Goal: Information Seeking & Learning: Learn about a topic

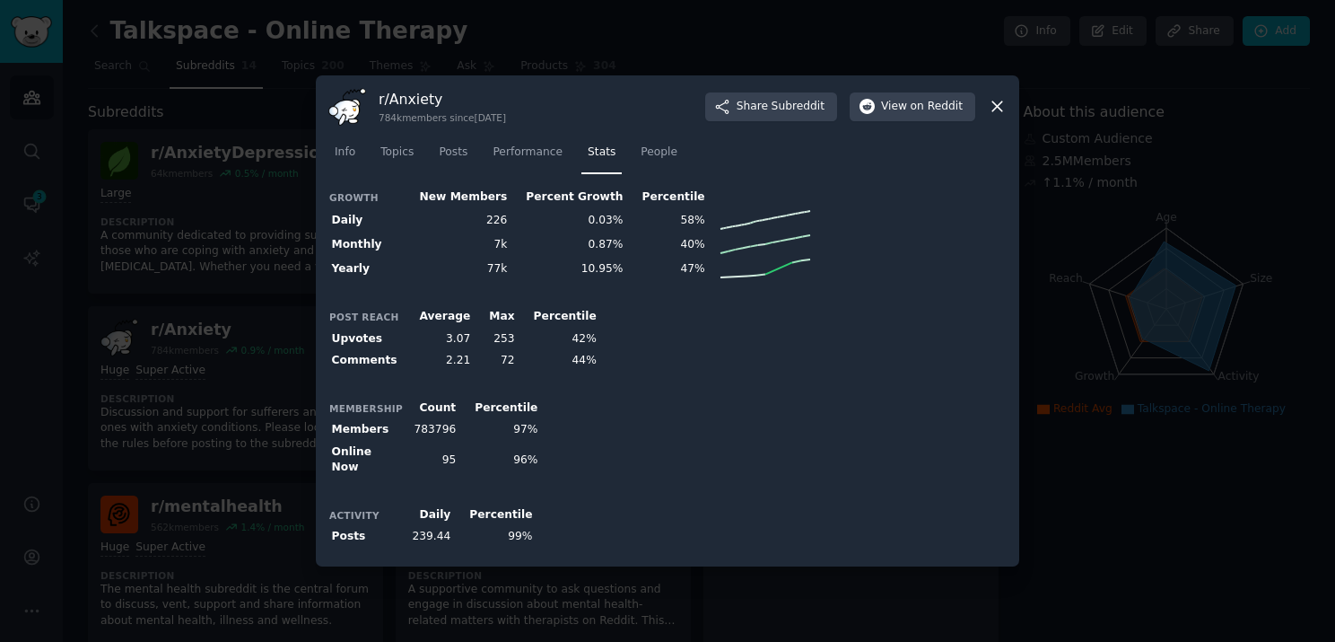
click at [232, 325] on div at bounding box center [667, 321] width 1335 height 642
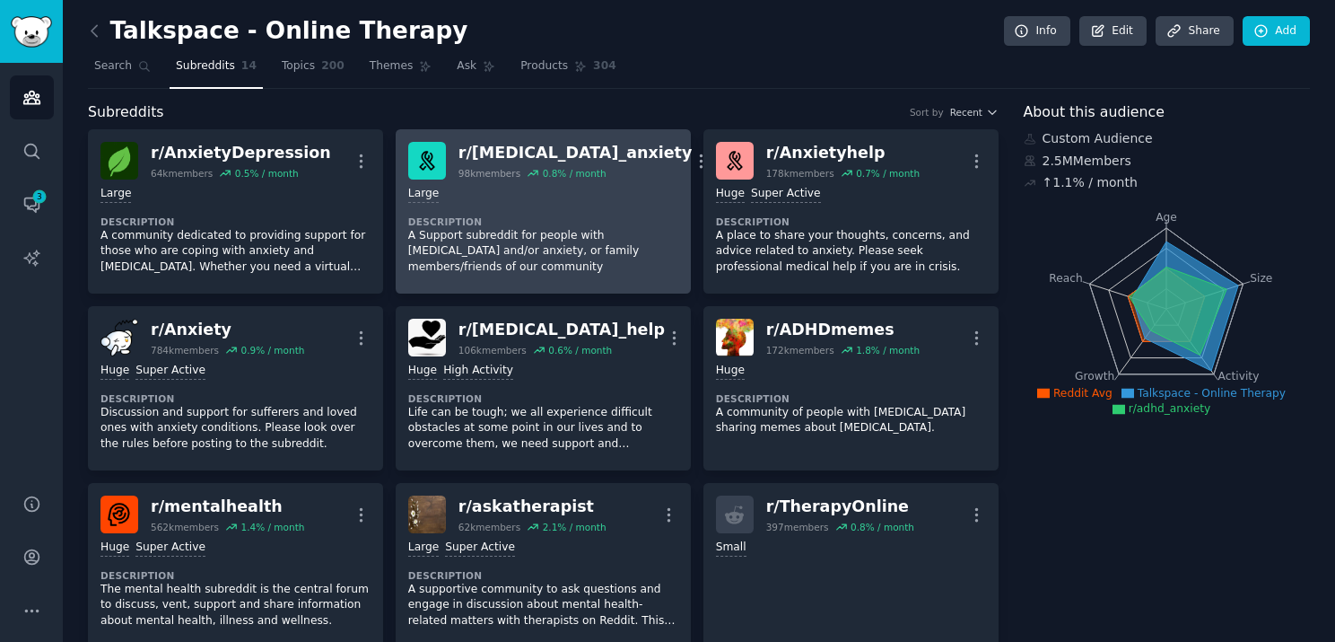
click at [531, 150] on div "r/ [MEDICAL_DATA]_anxiety" at bounding box center [576, 153] width 234 height 22
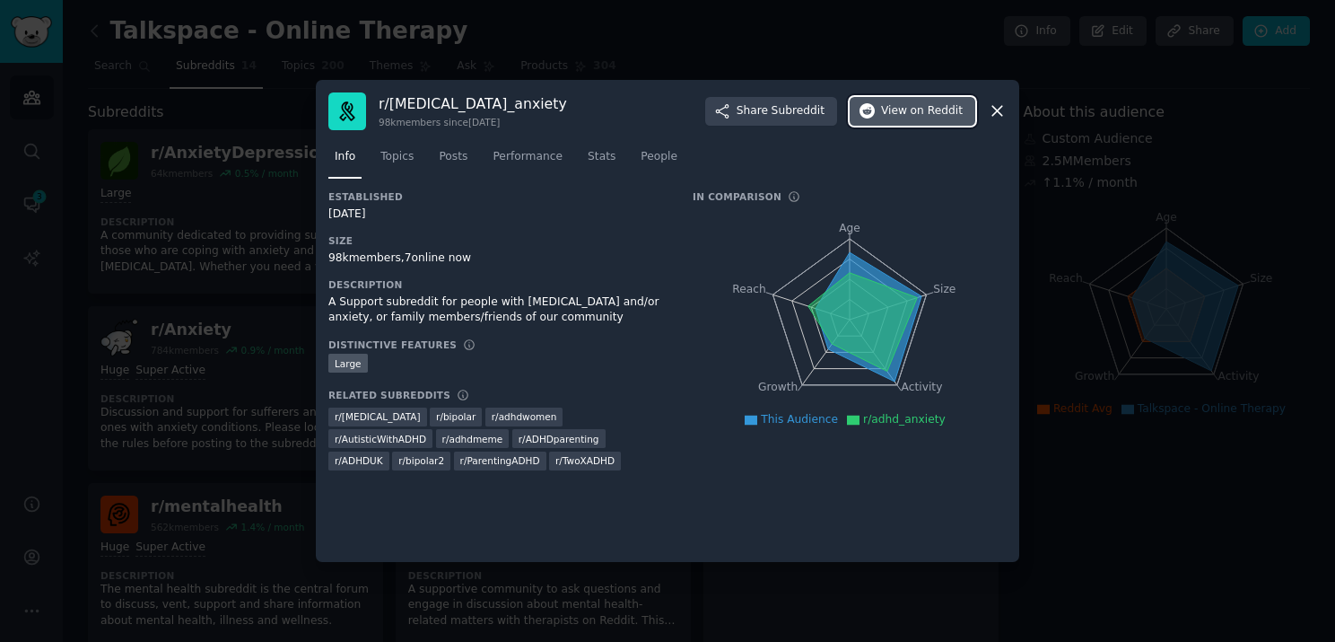
click at [937, 114] on span "on Reddit" at bounding box center [937, 111] width 52 height 16
click at [240, 182] on div at bounding box center [667, 321] width 1335 height 642
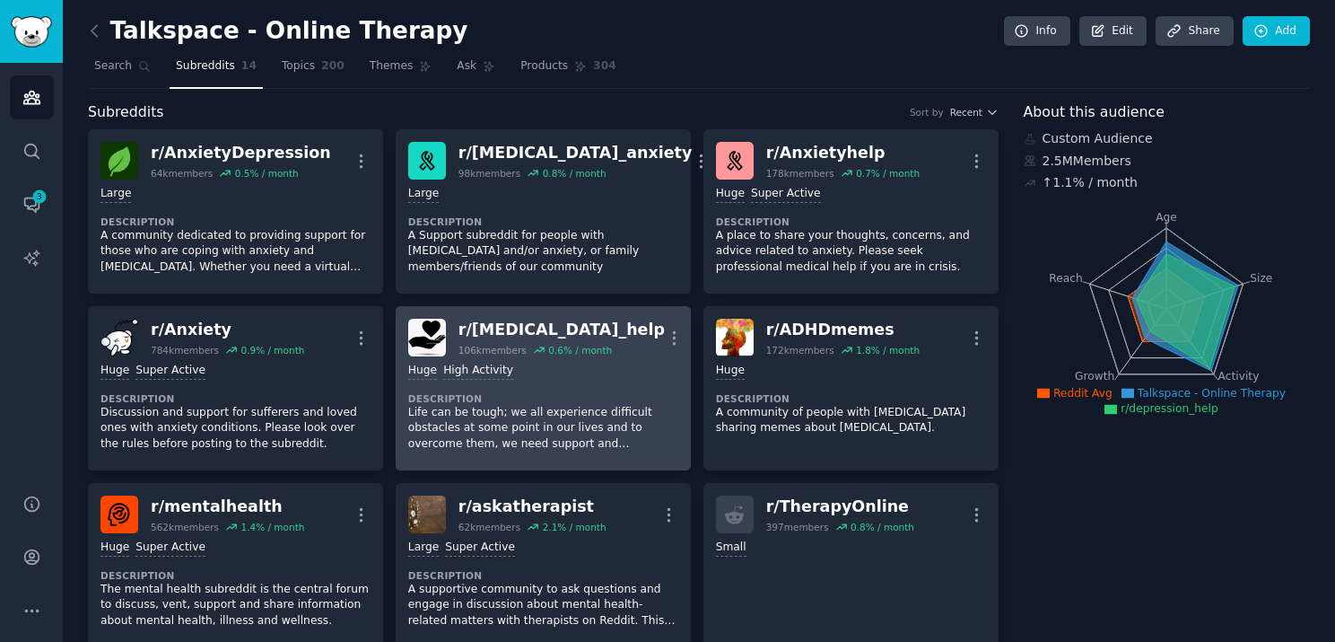
click at [507, 333] on div "r/ [MEDICAL_DATA]_help" at bounding box center [562, 330] width 206 height 22
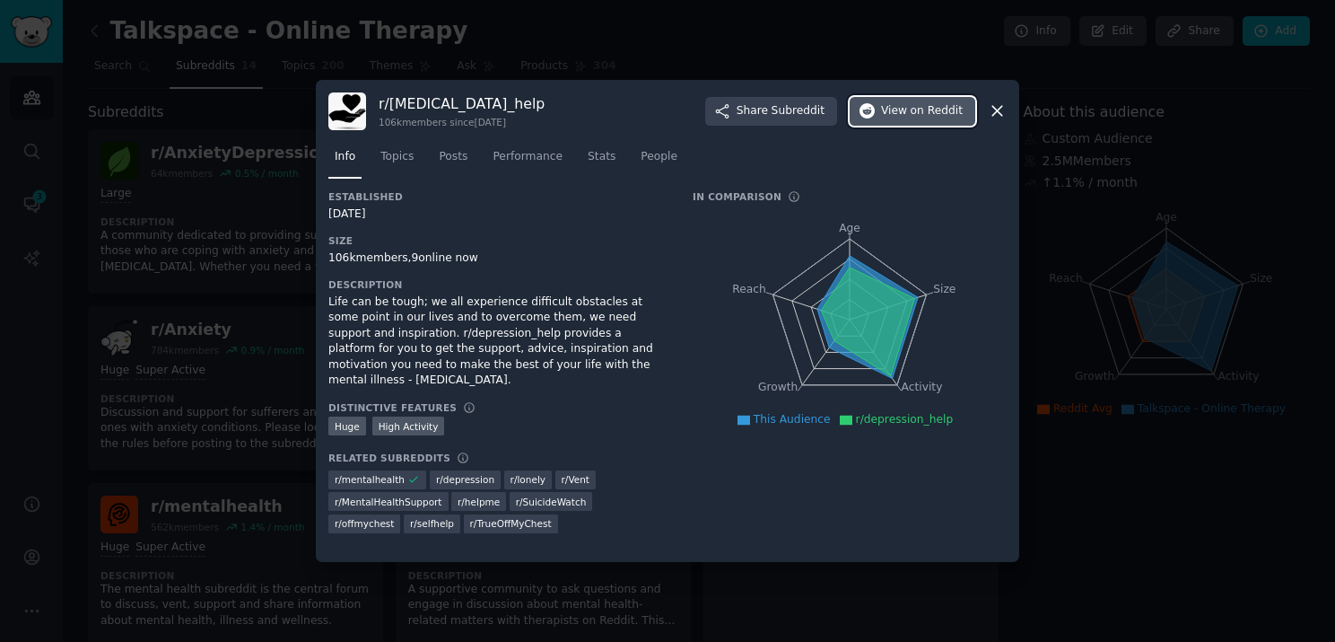
click at [876, 114] on icon "button" at bounding box center [868, 111] width 16 height 16
click at [188, 371] on div at bounding box center [667, 321] width 1335 height 642
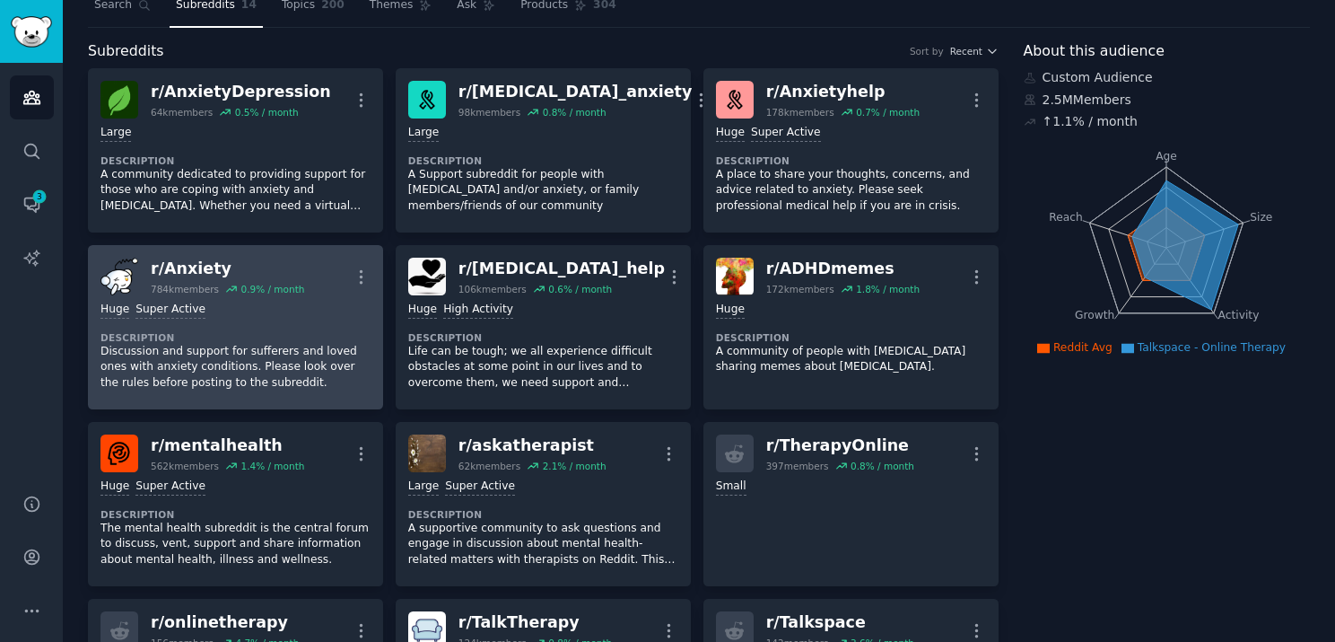
scroll to position [90, 0]
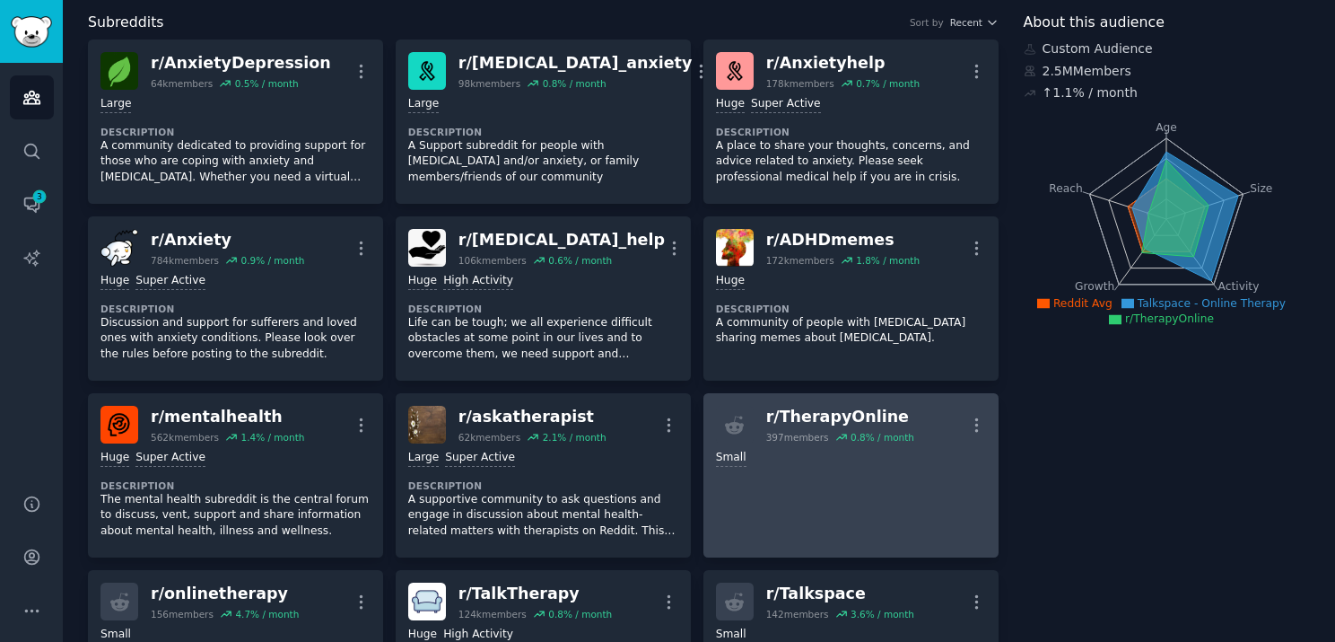
click at [866, 406] on div "r/ TherapyOnline" at bounding box center [840, 417] width 148 height 22
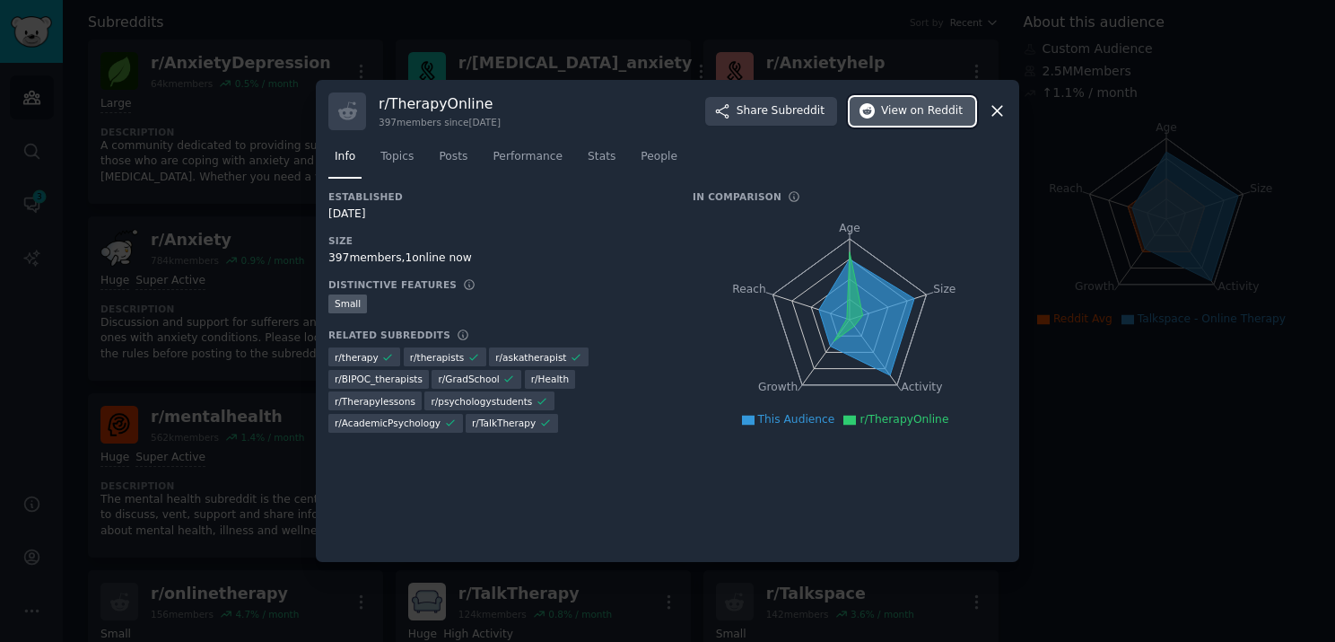
click at [909, 108] on span "View on Reddit" at bounding box center [922, 111] width 82 height 16
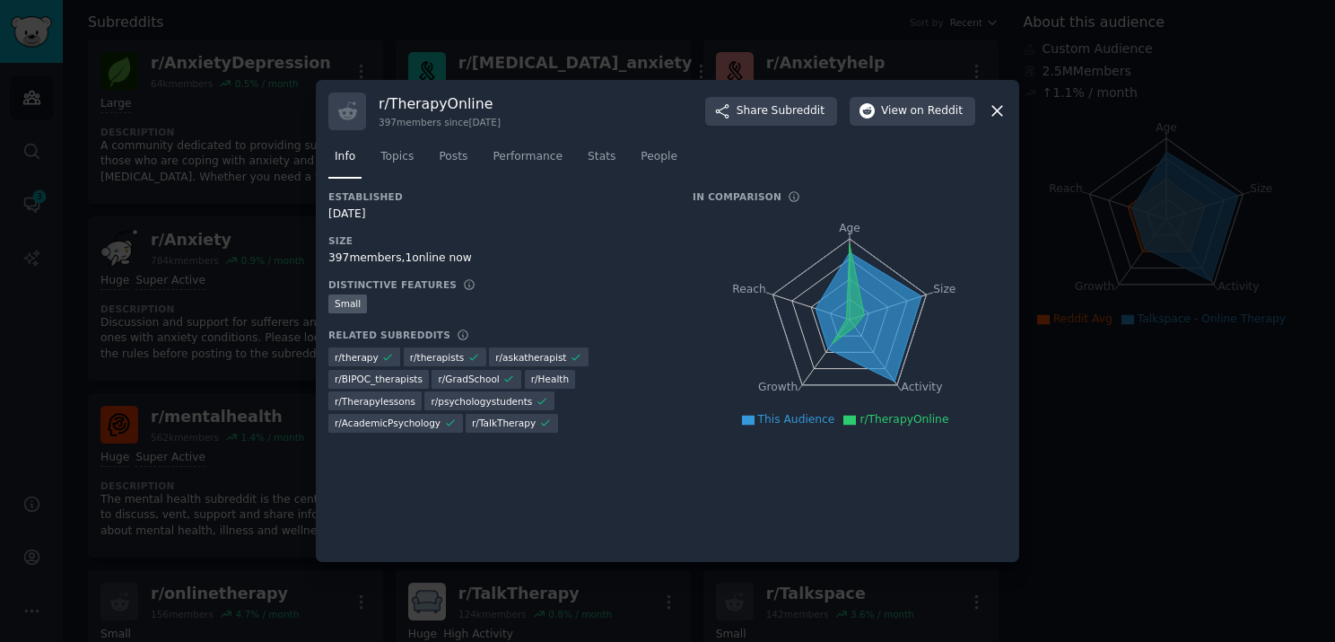
click at [312, 211] on div at bounding box center [667, 321] width 1335 height 642
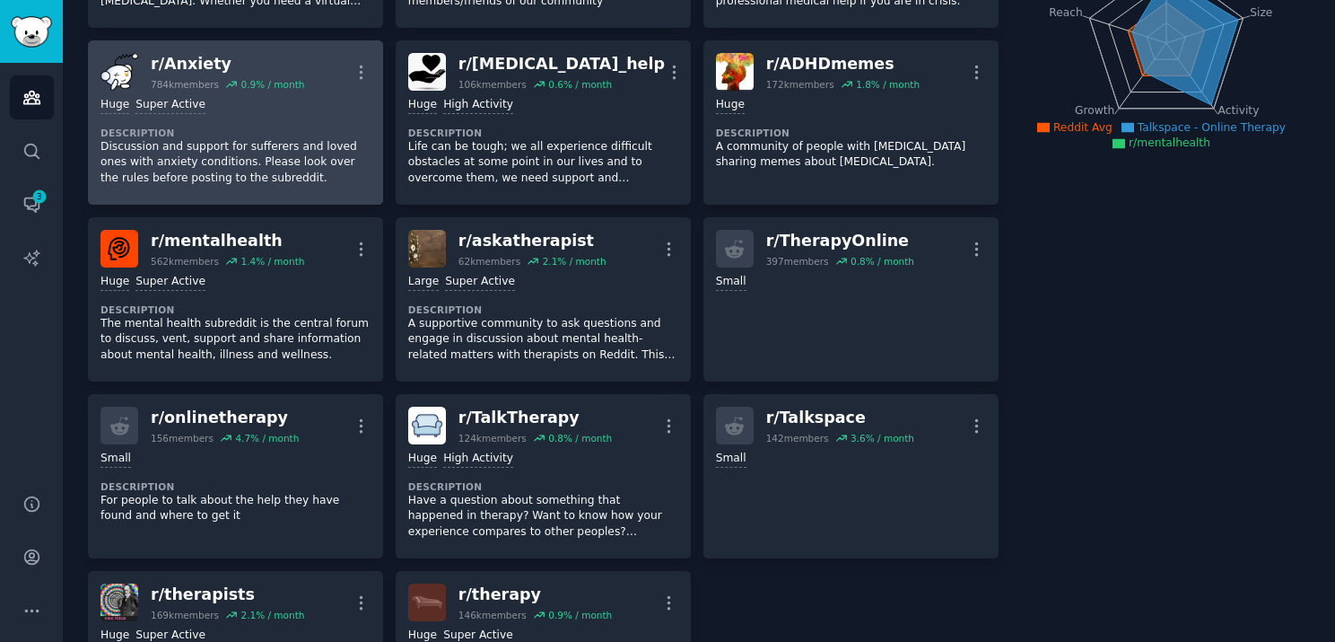
scroll to position [269, 0]
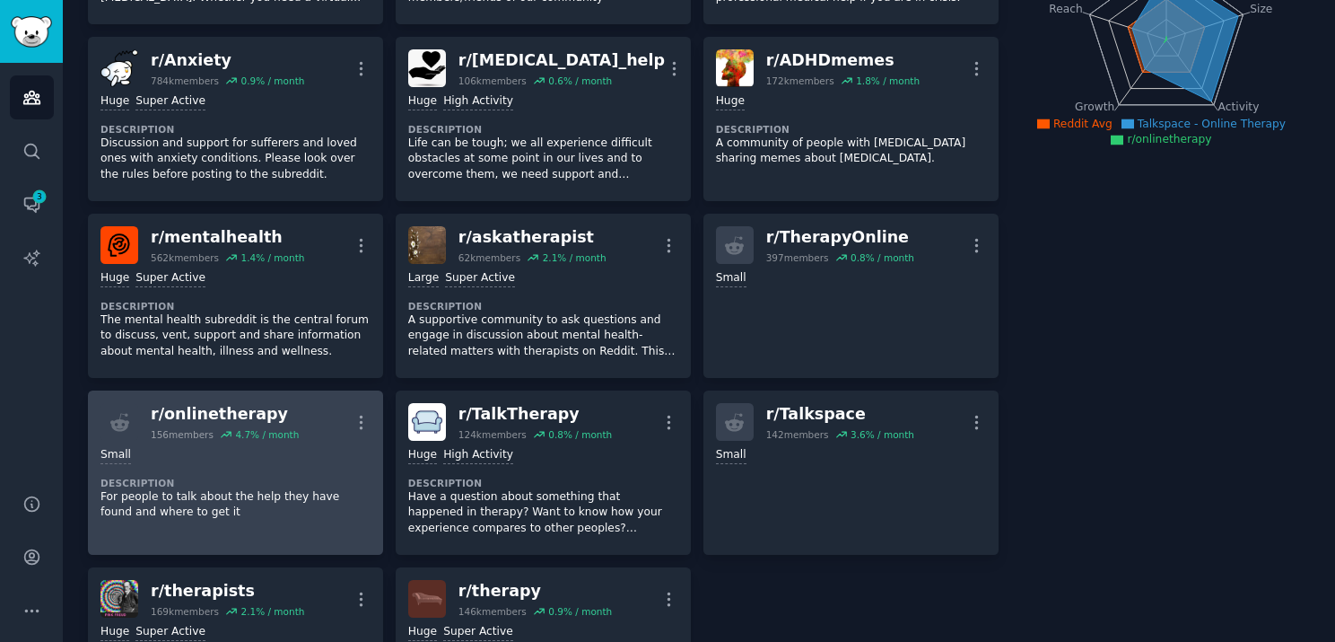
click at [248, 411] on div "r/ onlinetherapy" at bounding box center [225, 414] width 148 height 22
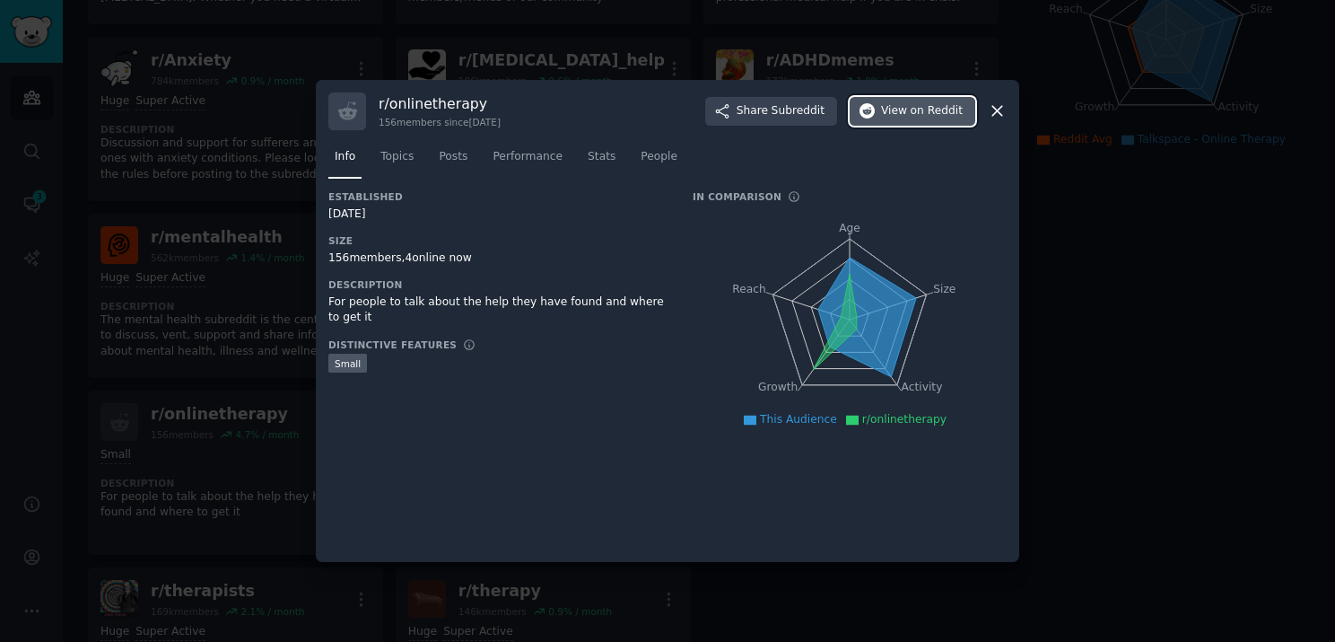
click at [935, 114] on span "on Reddit" at bounding box center [937, 111] width 52 height 16
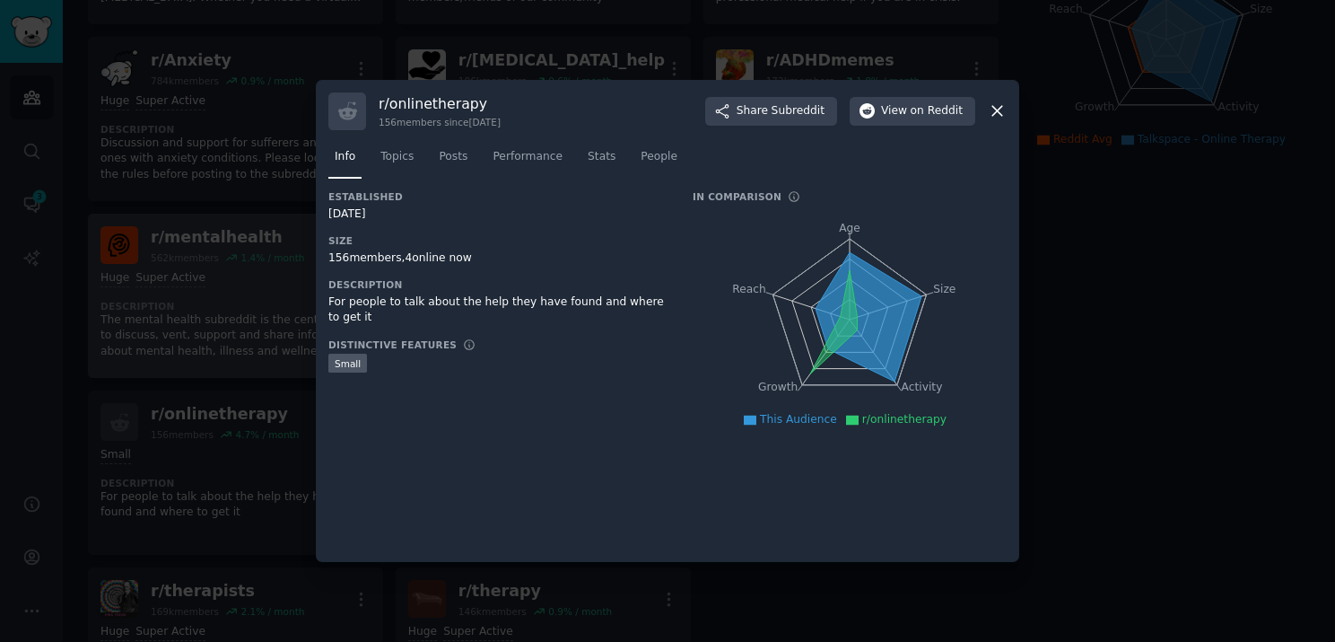
drag, startPoint x: 226, startPoint y: 294, endPoint x: 189, endPoint y: 296, distance: 36.8
click at [226, 295] on div at bounding box center [667, 321] width 1335 height 642
